Goal: Information Seeking & Learning: Learn about a topic

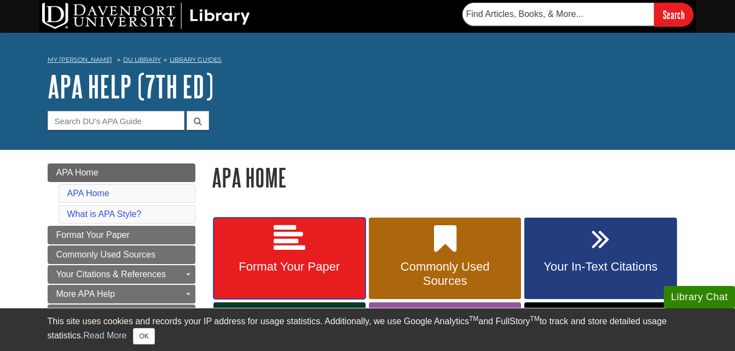
click at [322, 238] on link "Format Your Paper" at bounding box center [289, 259] width 152 height 82
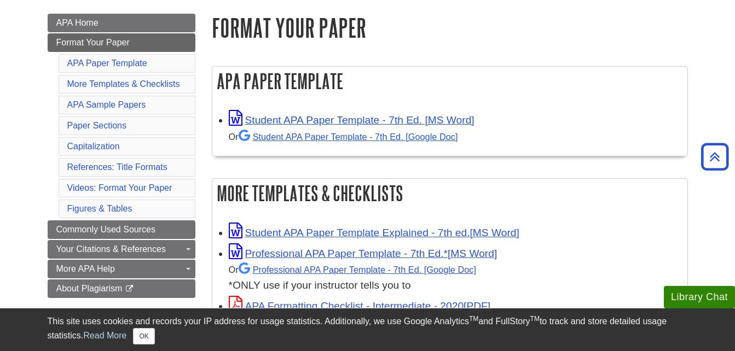
scroll to position [158, 0]
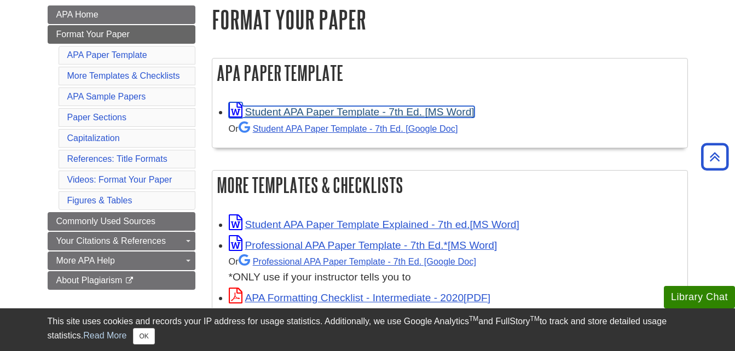
click at [280, 109] on link "Student APA Paper Template - 7th Ed. [MS Word]" at bounding box center [352, 111] width 246 height 11
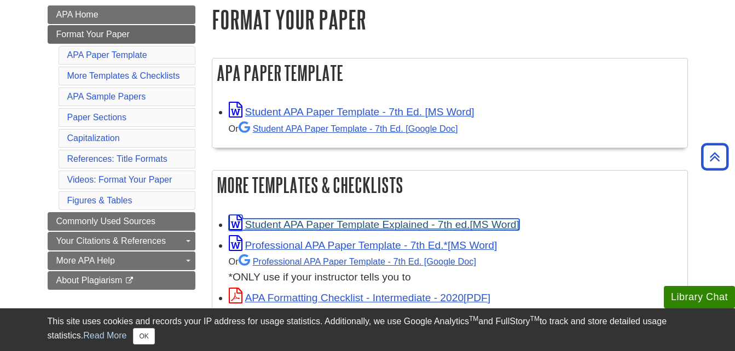
click at [352, 226] on link "Student APA Paper Template Explained - 7th ed." at bounding box center [374, 224] width 290 height 11
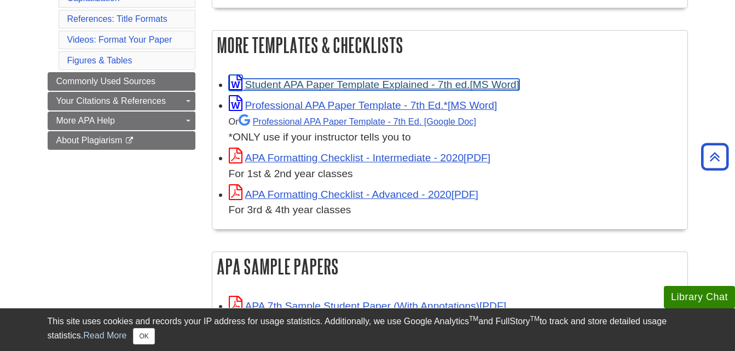
scroll to position [288, 0]
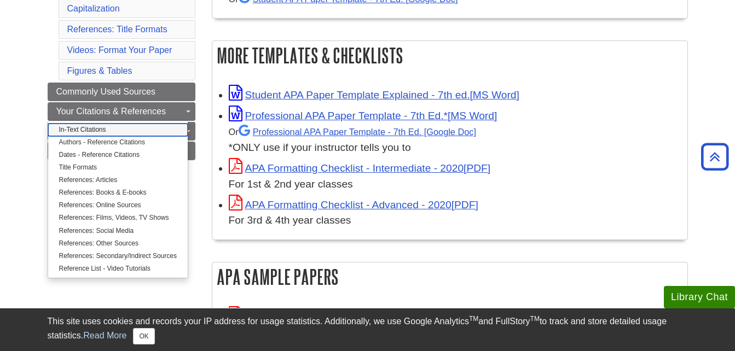
click at [97, 126] on link "In-Text Citations" at bounding box center [117, 130] width 139 height 13
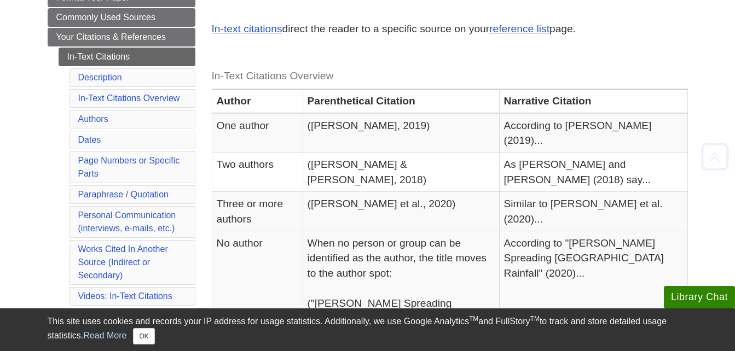
scroll to position [201, 0]
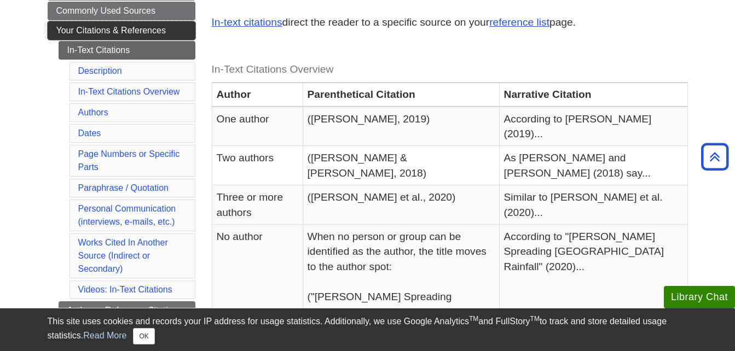
click at [163, 28] on span "Your Citations & References" at bounding box center [110, 30] width 109 height 9
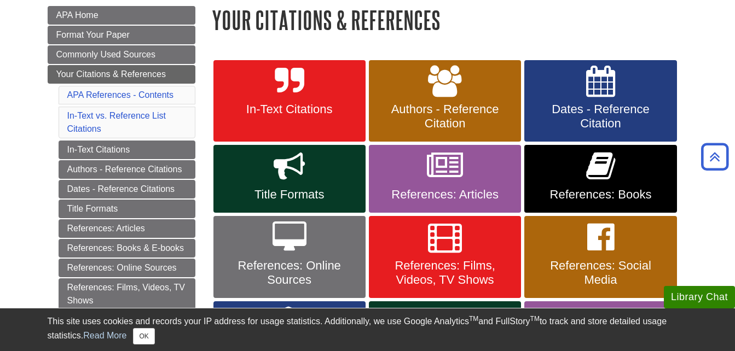
scroll to position [160, 0]
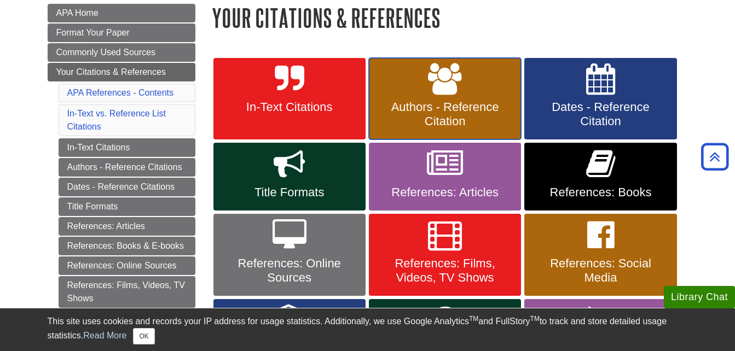
click at [435, 119] on span "Authors - Reference Citation" at bounding box center [445, 114] width 136 height 28
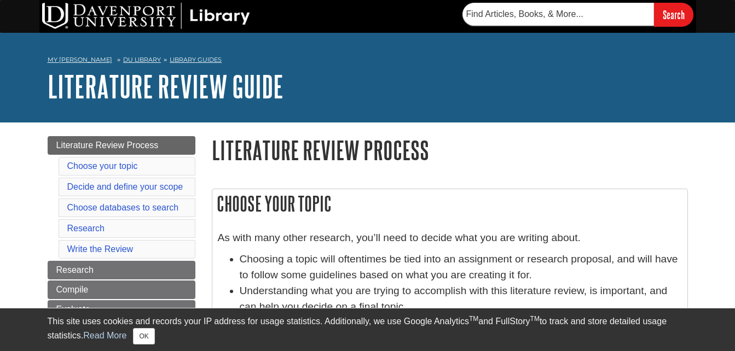
click at [488, 194] on h2 "Choose your topic" at bounding box center [449, 203] width 475 height 29
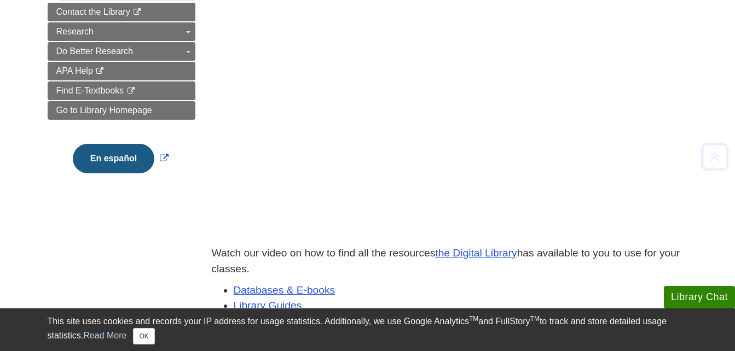
scroll to position [239, 0]
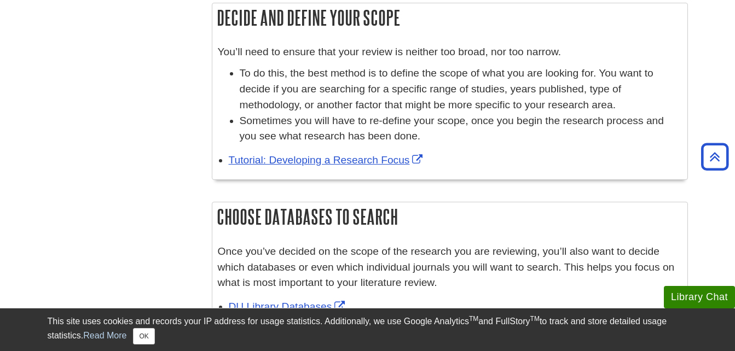
scroll to position [414, 0]
